Goal: Task Accomplishment & Management: Manage account settings

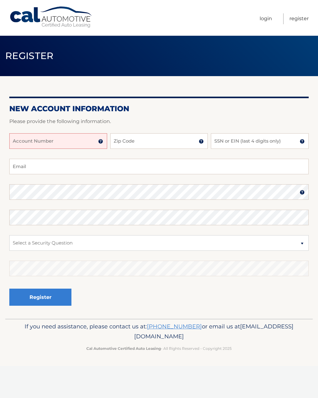
click at [75, 141] on input "Account Number" at bounding box center [58, 141] width 98 height 16
type input "44456025502"
click at [156, 140] on input "Zip Code" at bounding box center [159, 141] width 98 height 16
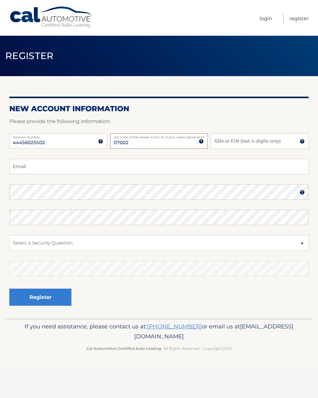
type input "07002"
click at [265, 141] on input "SSN or EIN (last 4 digits only)" at bounding box center [260, 141] width 98 height 16
type input "5936"
click at [87, 166] on input "Email" at bounding box center [158, 167] width 299 height 16
type input "zod"
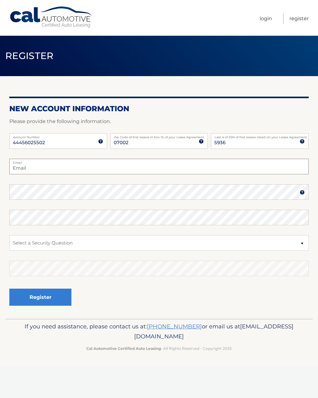
type input "zodiaco_1968@yahoo.com"
click at [112, 240] on select "Select a Security Question What was the name of your elementary school? What is…" at bounding box center [158, 243] width 299 height 16
select select "1"
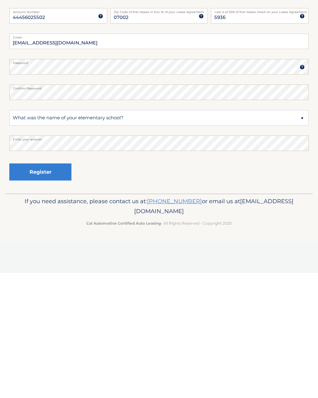
click at [48, 289] on button "Register" at bounding box center [40, 297] width 62 height 17
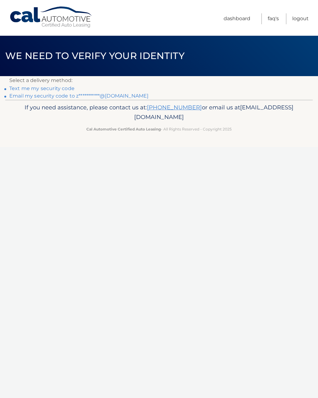
click at [62, 87] on link "Text me my security code" at bounding box center [41, 88] width 65 height 6
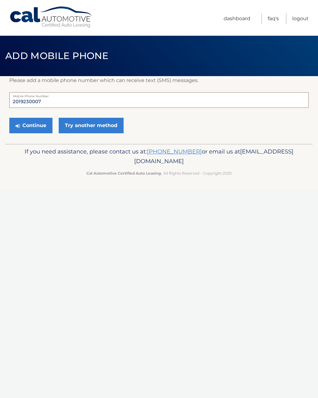
type input "2019230007"
click at [35, 123] on button "Continue" at bounding box center [30, 126] width 43 height 16
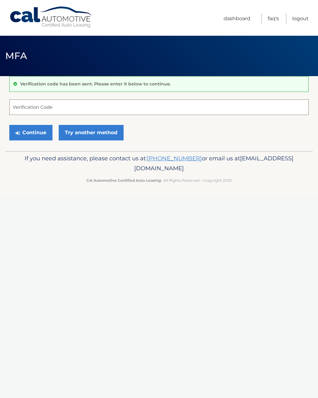
click at [87, 106] on input "Verification Code" at bounding box center [158, 107] width 299 height 16
type input "675164"
click at [31, 132] on button "Continue" at bounding box center [30, 133] width 43 height 16
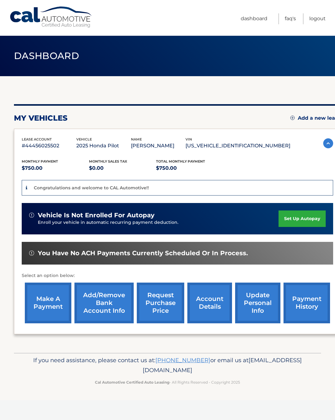
click at [298, 221] on link "set up autopay" at bounding box center [302, 218] width 47 height 16
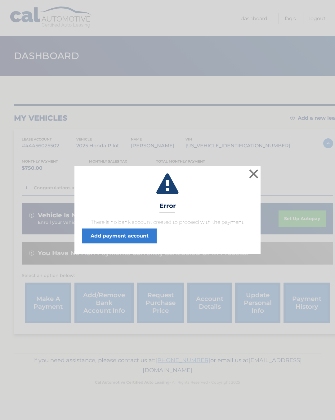
click at [136, 236] on link "Add payment account" at bounding box center [119, 235] width 75 height 15
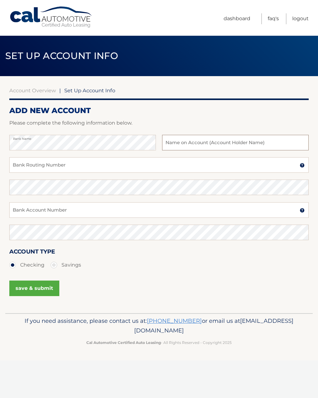
click at [237, 140] on input "text" at bounding box center [235, 143] width 147 height 16
type input "[PERSON_NAME]"
click at [80, 162] on input "Bank Routing Number" at bounding box center [158, 165] width 299 height 16
type input "02120-339"
click at [91, 205] on input "Bank Account Number" at bounding box center [158, 210] width 299 height 16
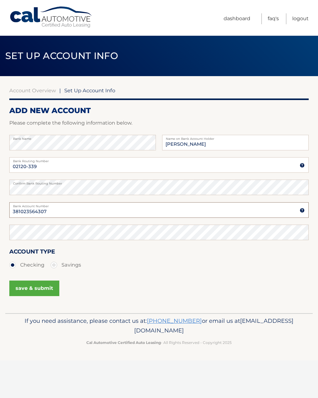
type input "381023564307"
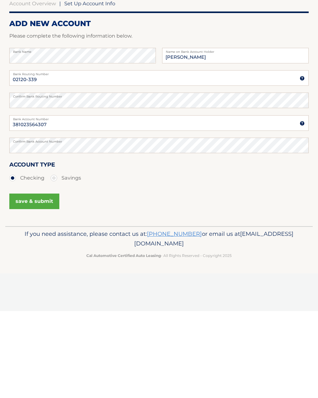
click at [42, 280] on button "save & submit" at bounding box center [34, 288] width 50 height 16
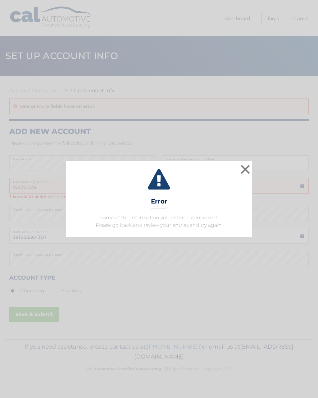
click at [248, 170] on button "×" at bounding box center [245, 169] width 12 height 12
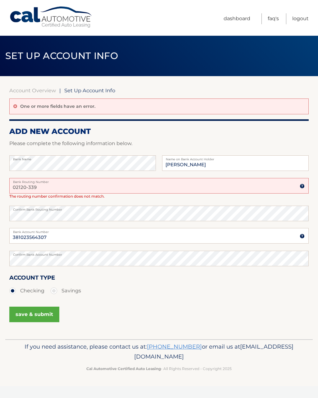
click at [47, 184] on input "02120-339" at bounding box center [158, 186] width 299 height 16
type input "021200339"
click at [35, 315] on button "save & submit" at bounding box center [34, 315] width 50 height 16
click at [26, 309] on button "save & submit" at bounding box center [34, 315] width 50 height 16
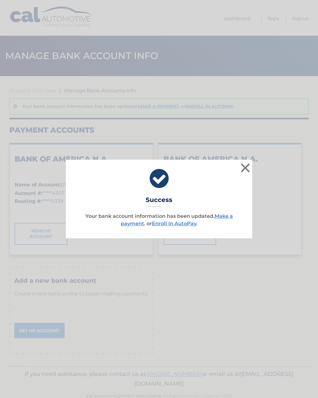
click at [244, 167] on button "×" at bounding box center [245, 168] width 12 height 12
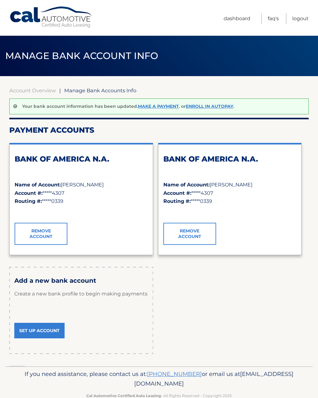
click at [162, 106] on link "Make a payment" at bounding box center [158, 106] width 41 height 6
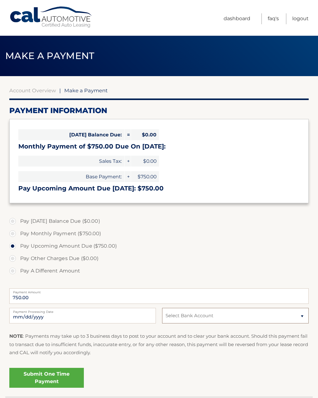
click at [286, 315] on select "Select Bank Account Checking BANK OF AMERICA N.A. *****4307 Checking BANK OF AM…" at bounding box center [235, 316] width 147 height 16
select select "ODNkNzhkNDEtMzc3YS00ZjM4LTlmZjQtYmYwNDc1Yjc0ZWU4"
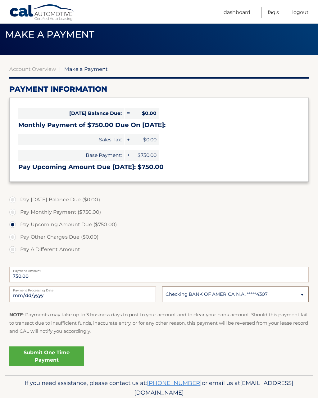
scroll to position [33, 0]
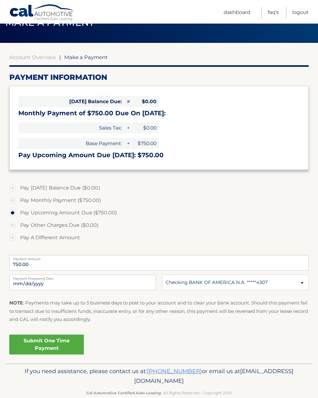
click at [67, 342] on link "Submit One Time Payment" at bounding box center [46, 345] width 75 height 20
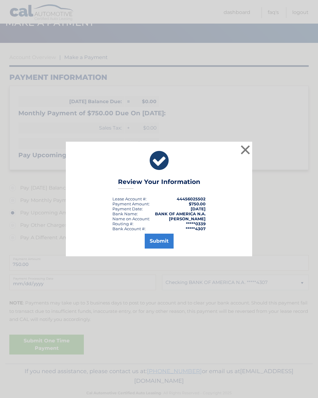
click at [163, 240] on button "Submit" at bounding box center [159, 241] width 29 height 15
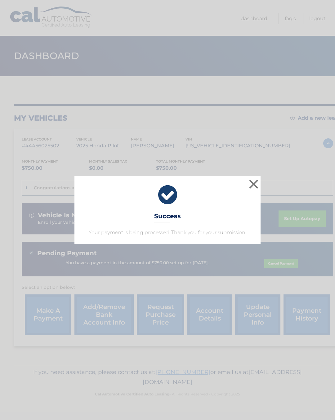
click at [249, 181] on button "×" at bounding box center [254, 184] width 12 height 12
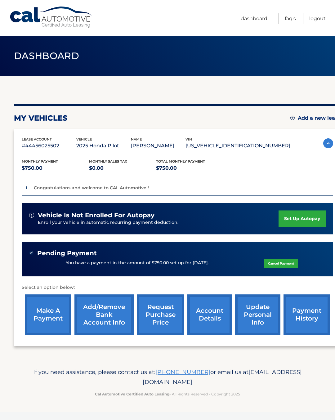
click at [304, 218] on link "set up autopay" at bounding box center [302, 218] width 47 height 16
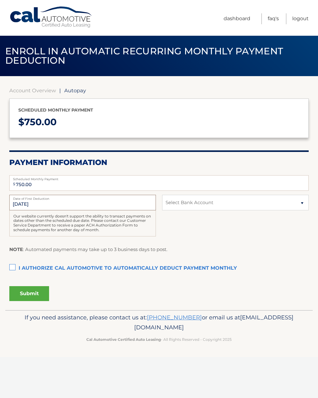
click at [34, 201] on input "[DATE]" at bounding box center [82, 203] width 147 height 16
click at [20, 199] on label "Date of First Deduction" at bounding box center [82, 197] width 147 height 5
click at [20, 199] on input "10/18/2025" at bounding box center [82, 203] width 147 height 16
click at [40, 201] on input "10/18/2025" at bounding box center [82, 203] width 147 height 16
click at [298, 201] on select "Select Bank Account Checking BANK OF AMERICA N.A. *****4307 Checking BANK OF AM…" at bounding box center [235, 203] width 147 height 16
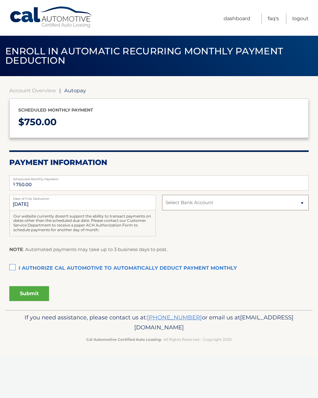
select select "ODNkNzhkNDEtMzc3YS00ZjM4LTlmZjQtYmYwNDc1Yjc0ZWU4"
click at [43, 199] on label "Date of First Deduction" at bounding box center [82, 197] width 147 height 5
click at [43, 199] on input "10/18/2025" at bounding box center [82, 203] width 147 height 16
click at [236, 17] on link "Dashboard" at bounding box center [237, 18] width 27 height 11
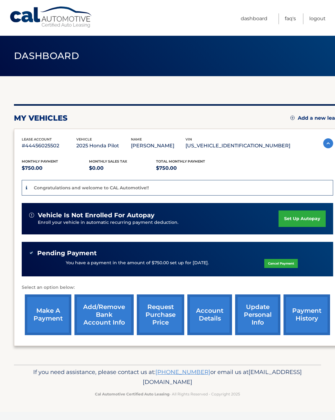
click at [215, 310] on link "account details" at bounding box center [210, 314] width 45 height 41
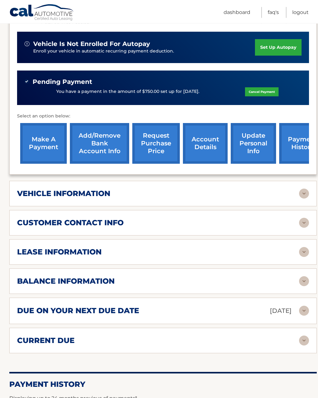
scroll to position [156, 0]
click at [300, 193] on img at bounding box center [304, 194] width 10 height 10
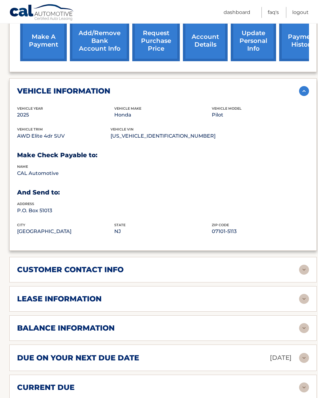
scroll to position [259, 0]
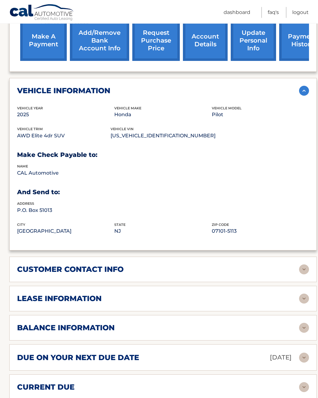
click at [301, 266] on img at bounding box center [304, 270] width 10 height 10
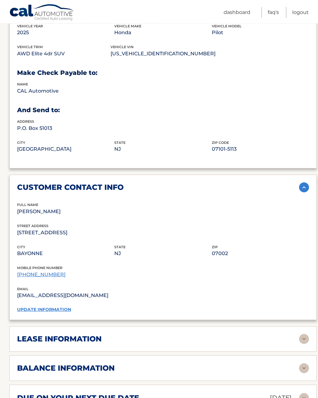
scroll to position [341, 0]
click at [37, 271] on link "(201) 921-1100" at bounding box center [41, 274] width 48 height 6
click at [52, 307] on link "update information" at bounding box center [44, 310] width 54 height 6
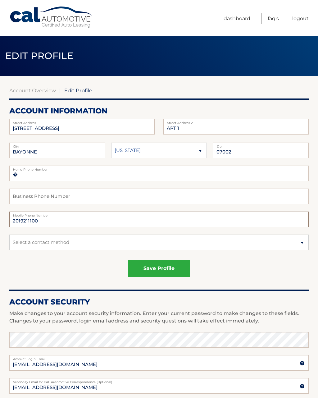
click at [53, 220] on input "2019211100" at bounding box center [158, 220] width 299 height 16
type input "2019210007"
click at [195, 248] on select "Select a contact method Mobile Home" at bounding box center [158, 242] width 299 height 16
select select "1"
click at [48, 222] on input "2019210007" at bounding box center [158, 220] width 299 height 16
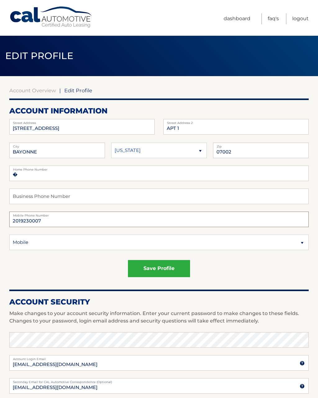
type input "2019230007"
click at [230, 266] on div "save profile" at bounding box center [158, 268] width 299 height 17
click at [169, 269] on button "save profile" at bounding box center [159, 268] width 62 height 17
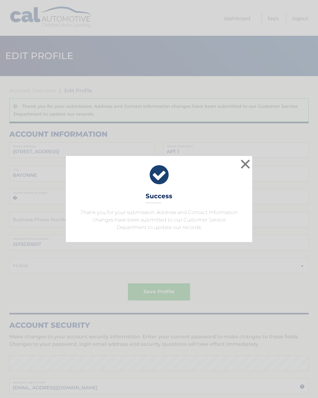
click at [245, 166] on button "×" at bounding box center [245, 164] width 12 height 12
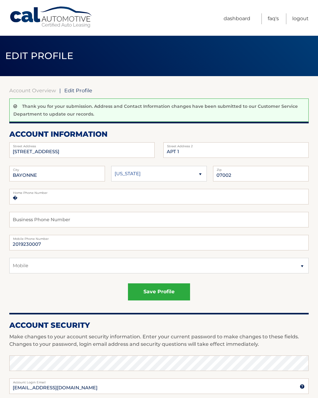
click at [236, 15] on link "Dashboard" at bounding box center [237, 18] width 27 height 11
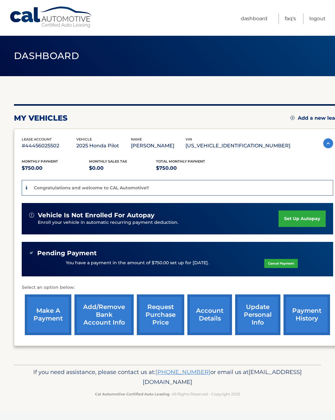
click at [167, 315] on link "request purchase price" at bounding box center [161, 314] width 48 height 41
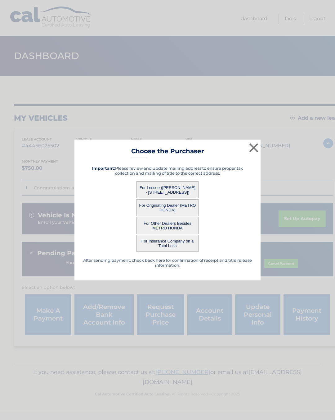
click at [254, 151] on button "×" at bounding box center [254, 147] width 12 height 12
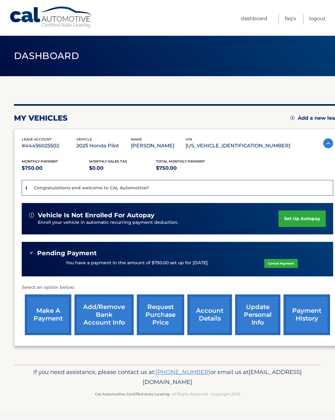
click at [312, 316] on link "payment history" at bounding box center [307, 314] width 47 height 41
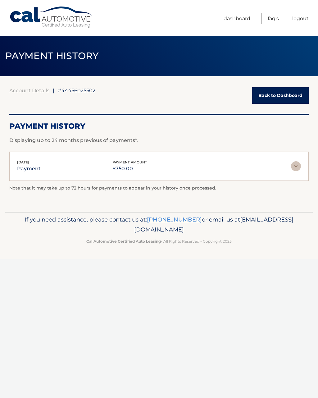
click at [305, 17] on link "Logout" at bounding box center [300, 18] width 16 height 11
